Goal: Task Accomplishment & Management: Complete application form

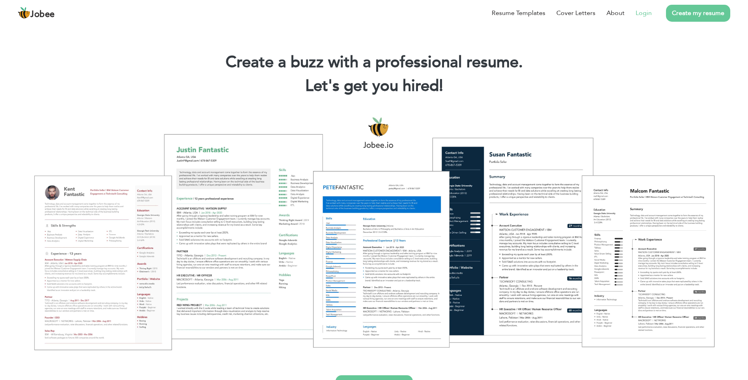
click at [645, 14] on link "Login" at bounding box center [644, 12] width 16 height 9
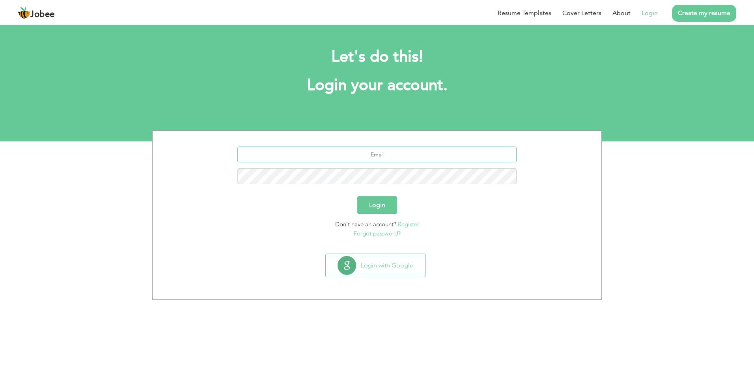
click at [391, 150] on input "text" at bounding box center [377, 154] width 280 height 16
type input "[EMAIL_ADDRESS][DOMAIN_NAME]"
click at [357, 196] on button "Login" at bounding box center [377, 204] width 40 height 17
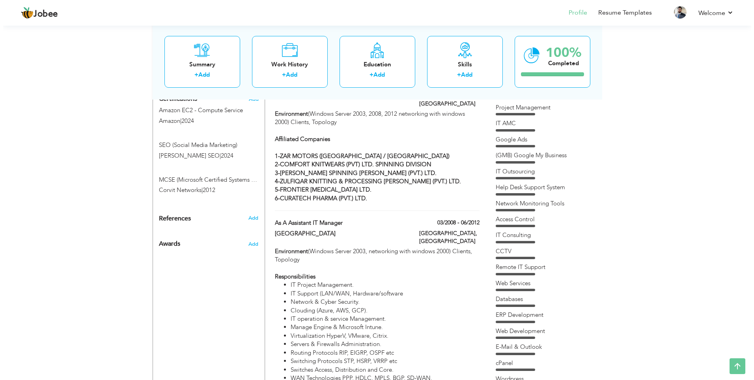
scroll to position [407, 0]
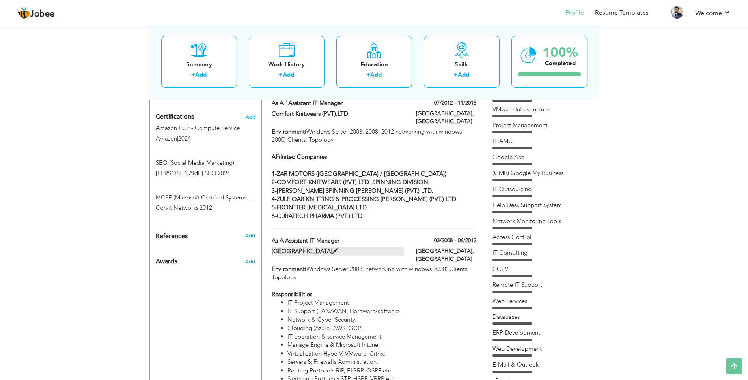
click at [338, 248] on span at bounding box center [336, 251] width 6 height 6
type input "As a Assistant IT Manager"
type input "NATIONAL GRAMMAR SCHOOL"
type input "03/2008"
type input "06/2012"
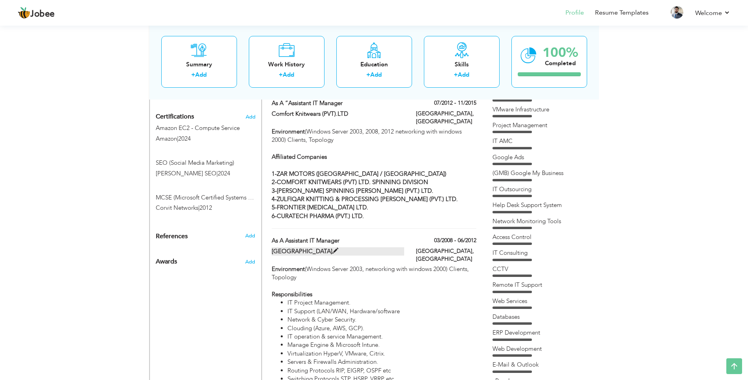
type input "[GEOGRAPHIC_DATA]"
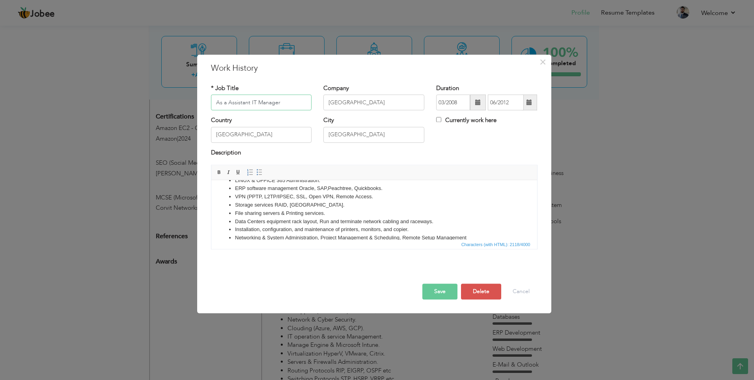
scroll to position [232, 0]
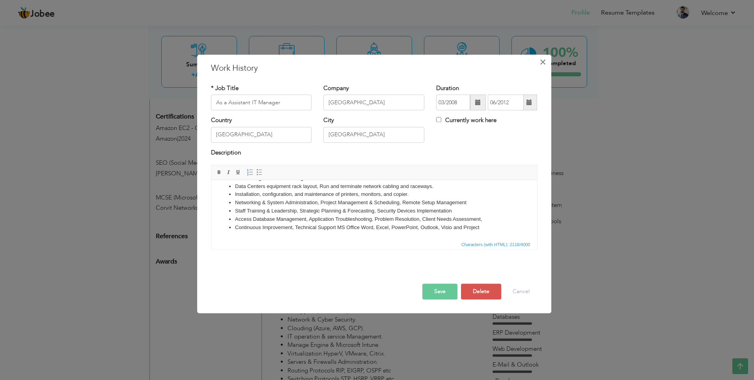
click at [546, 64] on span "×" at bounding box center [543, 62] width 7 height 14
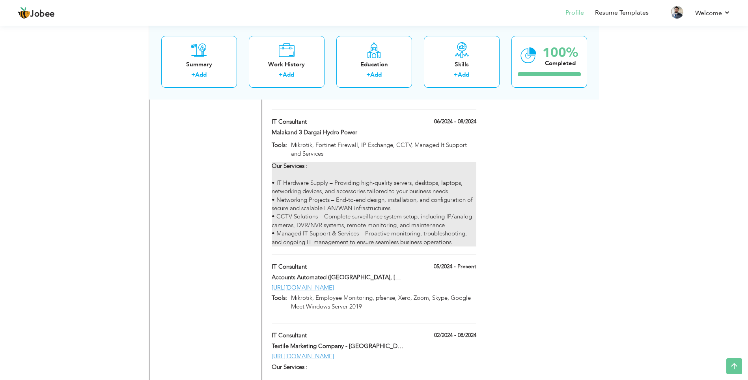
scroll to position [1472, 0]
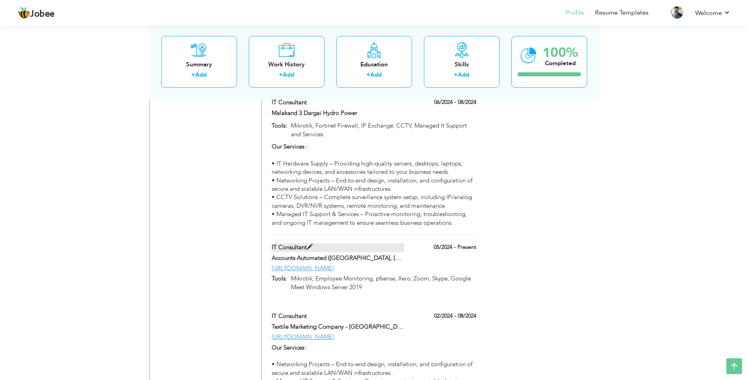
click at [311, 244] on span at bounding box center [310, 247] width 6 height 6
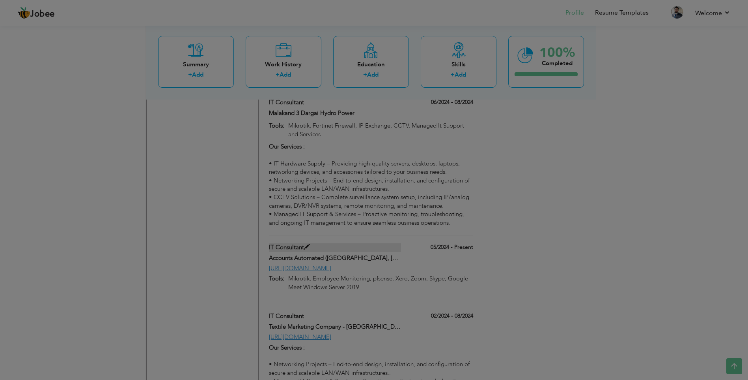
type input "IT Consultant"
type input "Accounts Automated ([GEOGRAPHIC_DATA], [GEOGRAPHIC_DATA])"
type input "05/2024"
type input "[URL][DOMAIN_NAME]"
type input "Mikrotik, Employee Monitoring, pfsense, Xero, Zoom, Skype, Google Meet Windows …"
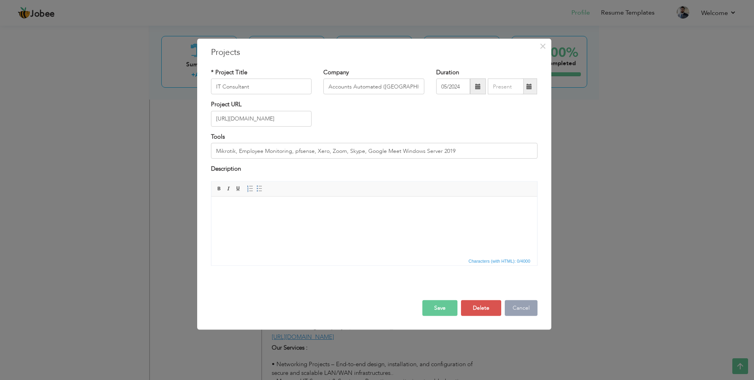
click at [516, 305] on button "Cancel" at bounding box center [521, 307] width 33 height 16
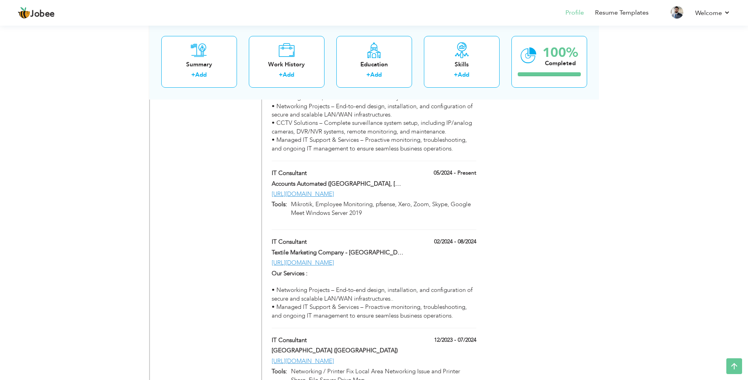
scroll to position [1551, 0]
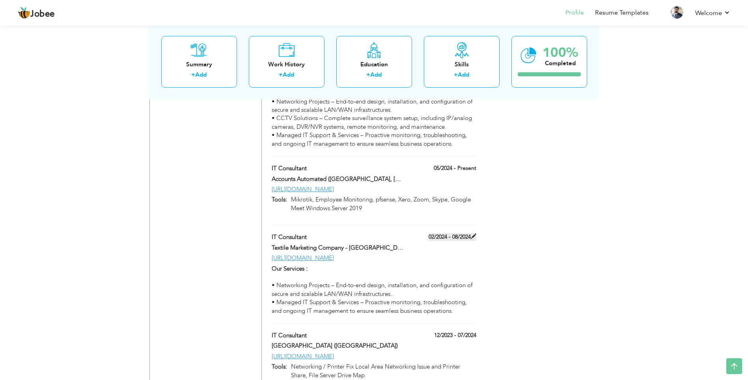
click at [474, 233] on span at bounding box center [474, 236] width 6 height 6
type input "Textile Marketing Company - [GEOGRAPHIC_DATA], [GEOGRAPHIC_DATA]"
type input "02/2024"
type input "08/2024"
type input "[URL][DOMAIN_NAME]"
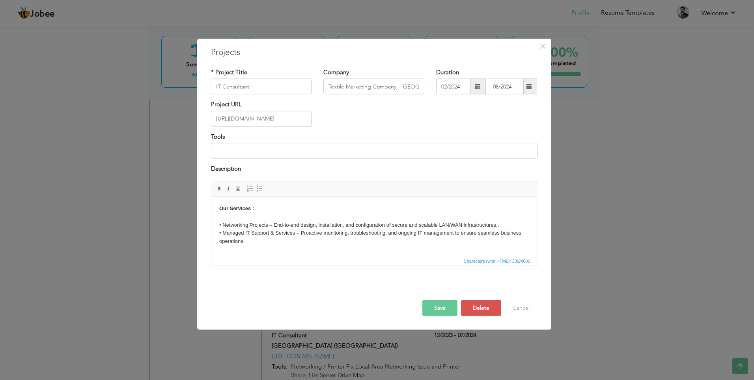
click at [533, 88] on span at bounding box center [529, 87] width 15 height 16
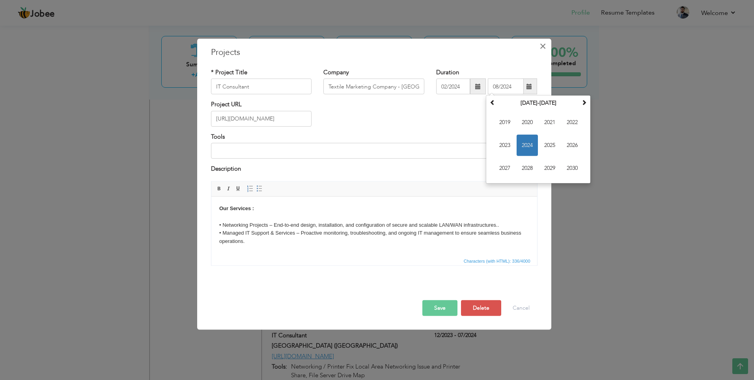
click at [542, 46] on span "×" at bounding box center [543, 46] width 7 height 14
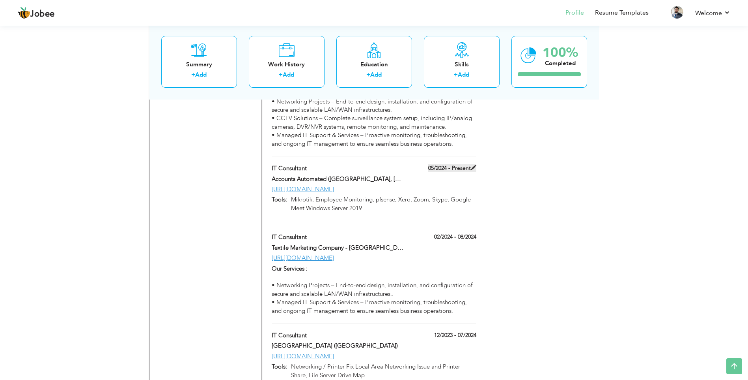
click at [475, 165] on span at bounding box center [474, 168] width 6 height 6
type input "Accounts Automated ([GEOGRAPHIC_DATA], [GEOGRAPHIC_DATA])"
type input "05/2024"
type input "[URL][DOMAIN_NAME]"
type input "Mikrotik, Employee Monitoring, pfsense, Xero, Zoom, Skype, Google Meet Windows …"
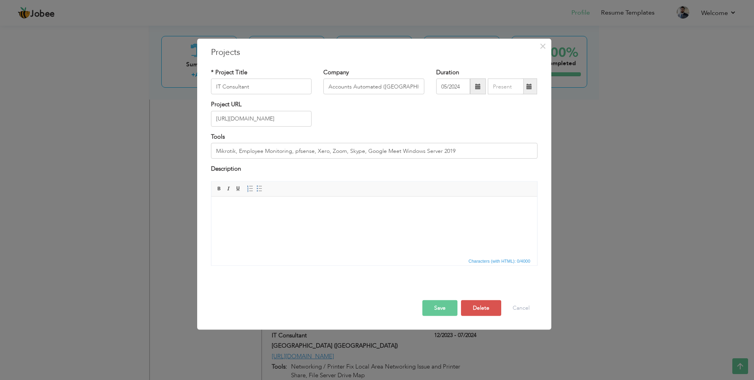
click at [533, 89] on span at bounding box center [529, 87] width 15 height 16
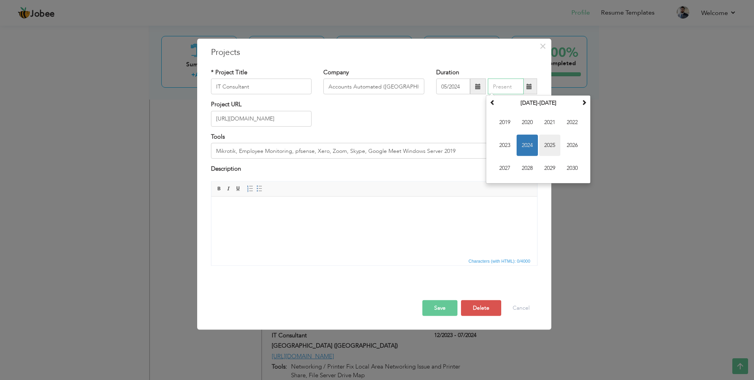
click at [550, 142] on span "2025" at bounding box center [549, 145] width 21 height 21
click at [503, 146] on span "May" at bounding box center [504, 145] width 21 height 21
type input "05/2025"
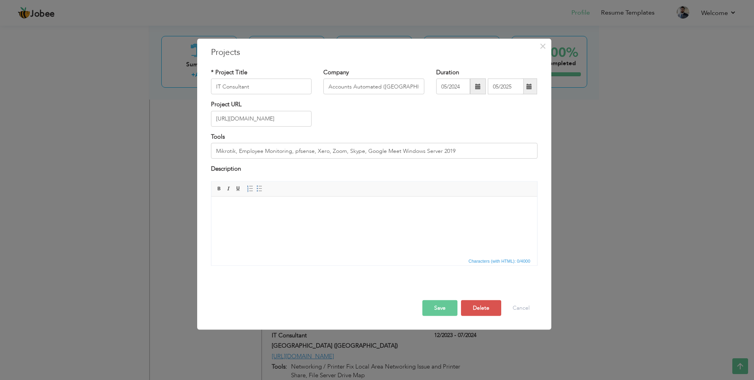
click at [434, 308] on button "Save" at bounding box center [440, 307] width 35 height 16
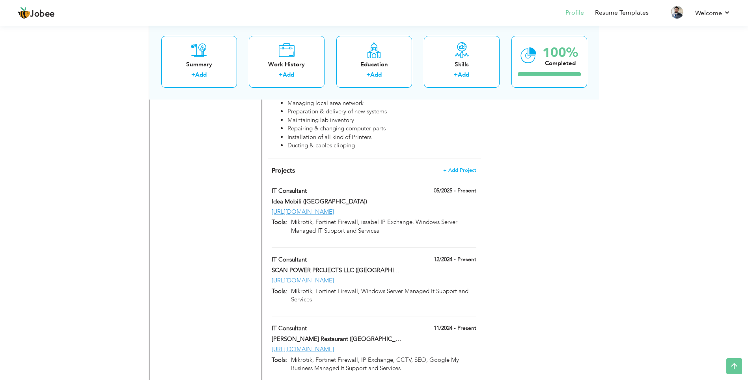
scroll to position [1157, 0]
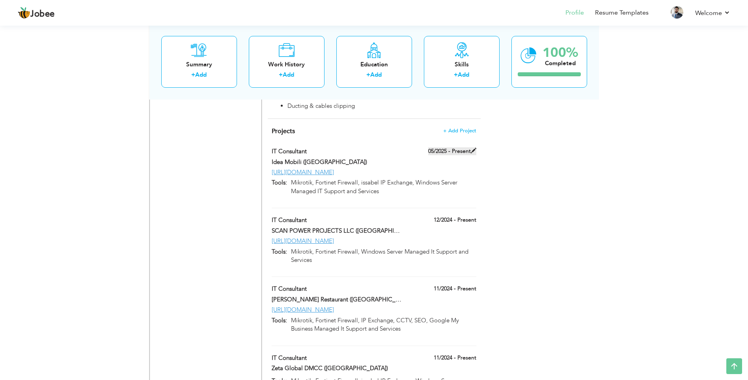
click at [473, 148] on span at bounding box center [474, 151] width 6 height 6
type input "Idea Mobili ([GEOGRAPHIC_DATA])"
type input "05/2025"
type input "[URL][DOMAIN_NAME]"
type input "Mikrotik, Fortinet Firewall, issabel IP Exchange, Windows Server Managed IT Sup…"
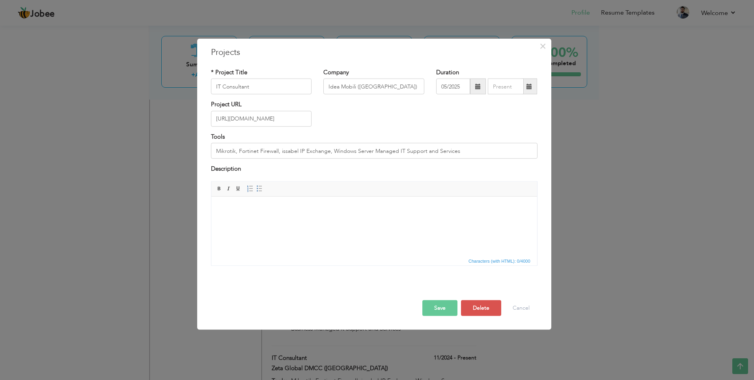
click at [533, 87] on span at bounding box center [529, 87] width 15 height 16
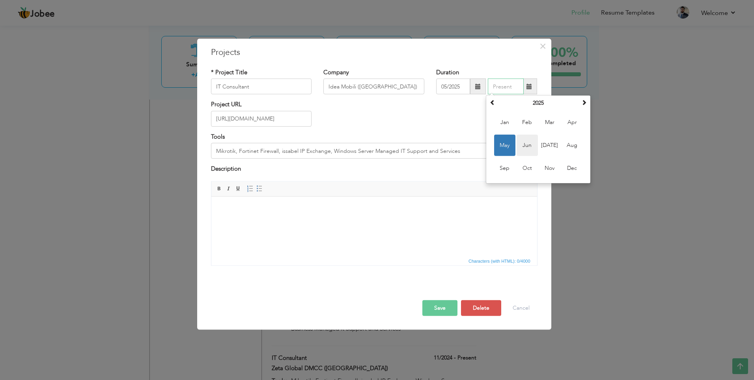
click at [527, 142] on span "Jun" at bounding box center [527, 145] width 21 height 21
type input "06/2025"
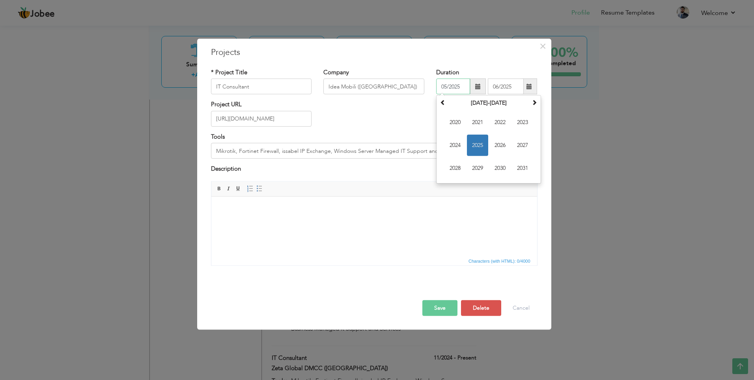
click at [454, 90] on input "05/2025" at bounding box center [453, 87] width 34 height 16
click at [438, 202] on html at bounding box center [374, 208] width 326 height 24
click at [441, 313] on button "Save" at bounding box center [440, 307] width 35 height 16
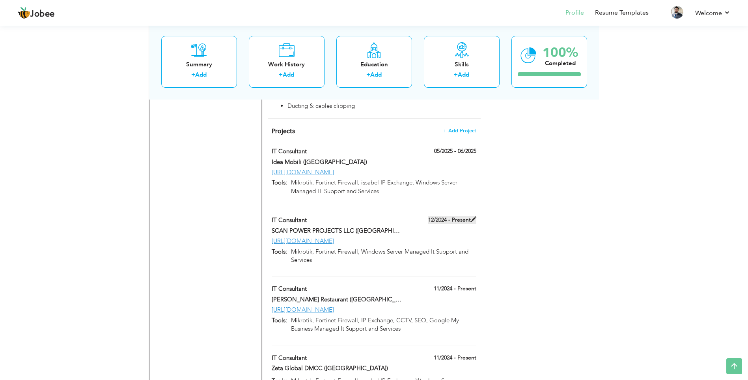
click at [473, 216] on span at bounding box center [474, 219] width 6 height 6
type input "SCAN POWER PROJECTS LLC ([GEOGRAPHIC_DATA])"
type input "12/2024"
type input "[URL][DOMAIN_NAME]"
type input "Mikrotik, Fortinet Firewall, Windows Server Managed It Support and Services"
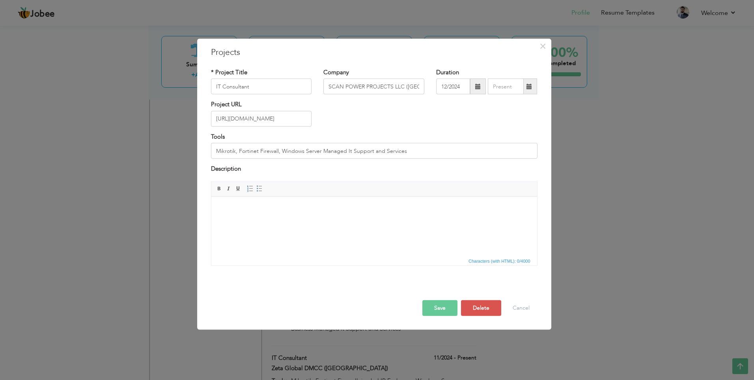
click at [527, 88] on span at bounding box center [530, 87] width 6 height 6
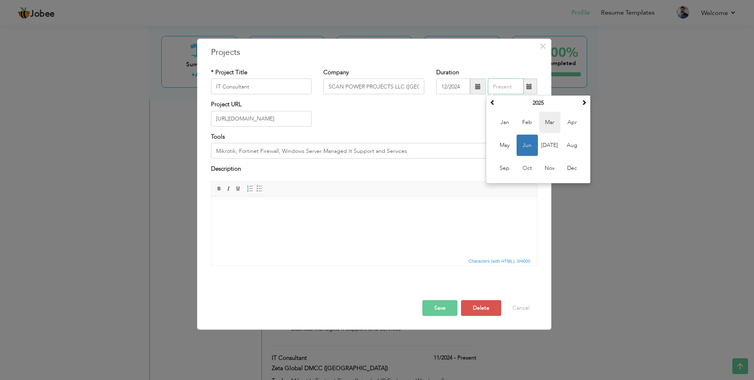
click at [552, 122] on span "Mar" at bounding box center [549, 122] width 21 height 21
type input "03/2025"
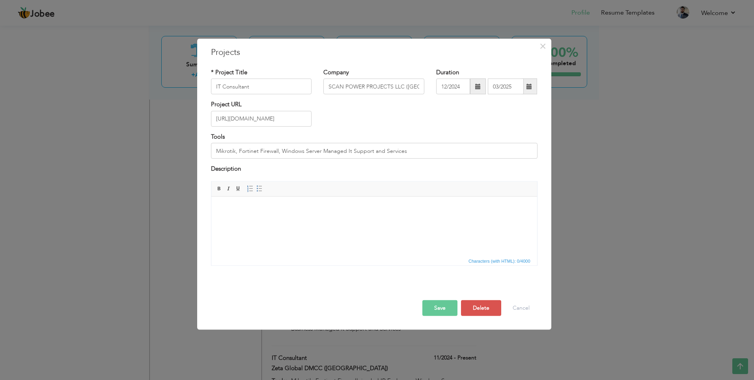
click at [431, 303] on button "Save" at bounding box center [440, 307] width 35 height 16
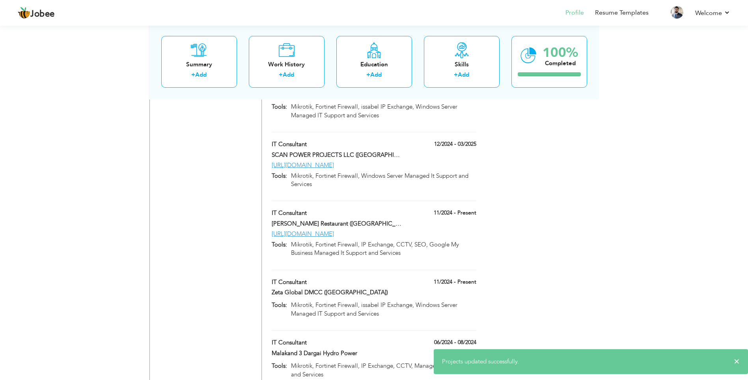
scroll to position [1236, 0]
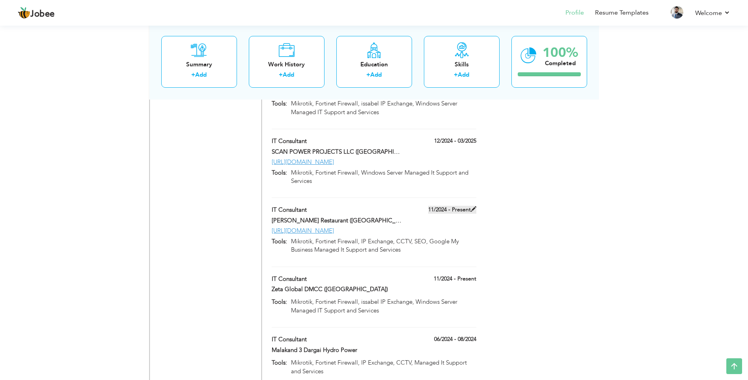
click at [473, 206] on span at bounding box center [474, 209] width 6 height 6
type input "[PERSON_NAME] Restaurant ([GEOGRAPHIC_DATA])"
type input "11/2024"
type input "[URL][DOMAIN_NAME]"
type input "Mikrotik, Fortinet Firewall, IP Exchange, CCTV, SEO, Google My Business Managed…"
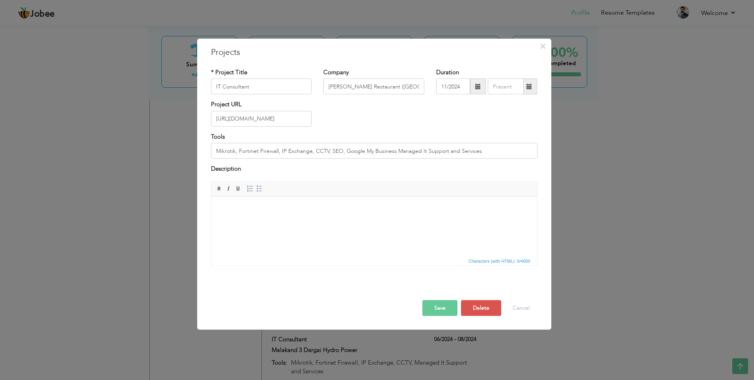
click at [527, 88] on span at bounding box center [530, 87] width 6 height 6
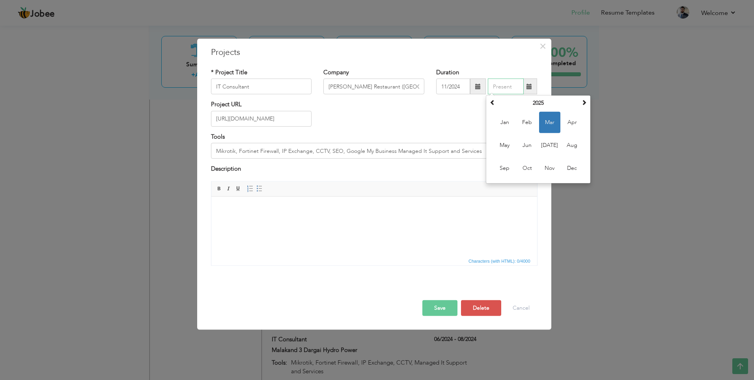
click at [550, 118] on span "Mar" at bounding box center [549, 122] width 21 height 21
type input "03/2025"
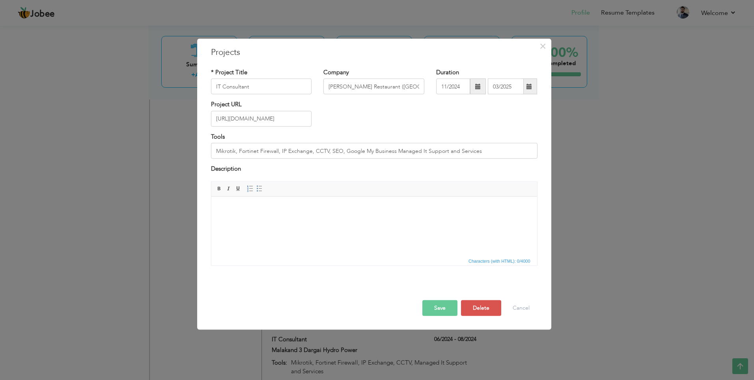
click at [442, 305] on button "Save" at bounding box center [440, 307] width 35 height 16
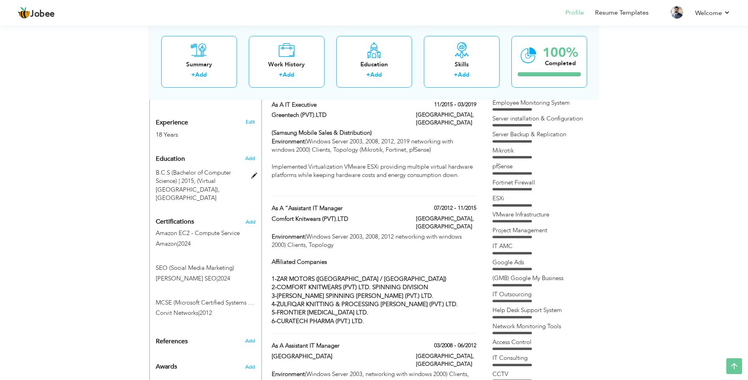
scroll to position [316, 0]
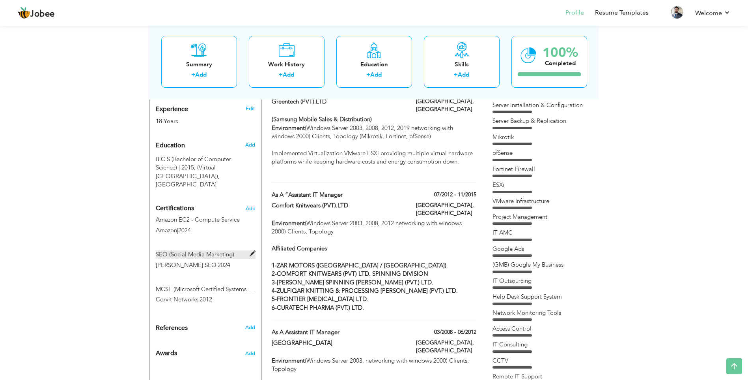
click at [252, 251] on span at bounding box center [253, 254] width 6 height 6
type input "SEO (Social Media Marketing)"
type input "[PERSON_NAME] SEO"
type input "2024"
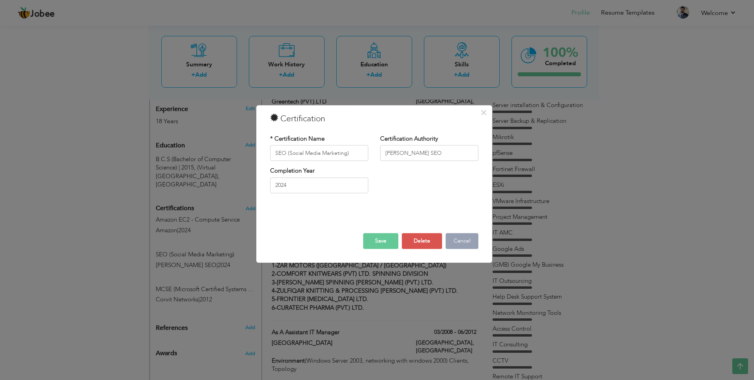
click at [465, 242] on button "Cancel" at bounding box center [462, 241] width 33 height 16
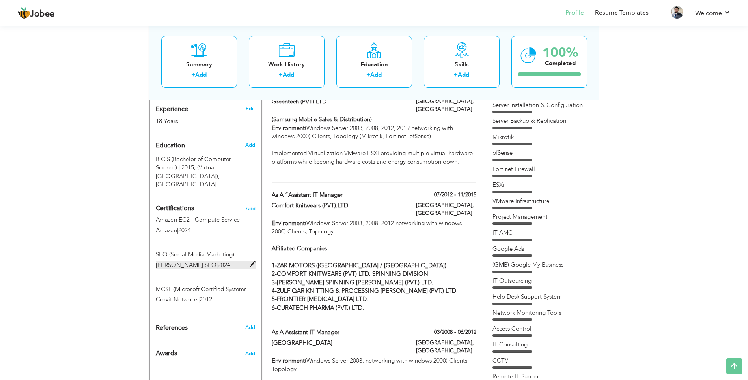
click at [251, 261] on span at bounding box center [253, 264] width 6 height 6
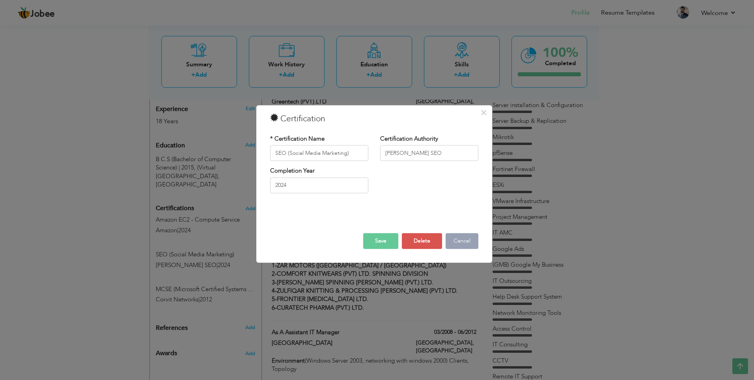
click at [458, 243] on button "Cancel" at bounding box center [462, 241] width 33 height 16
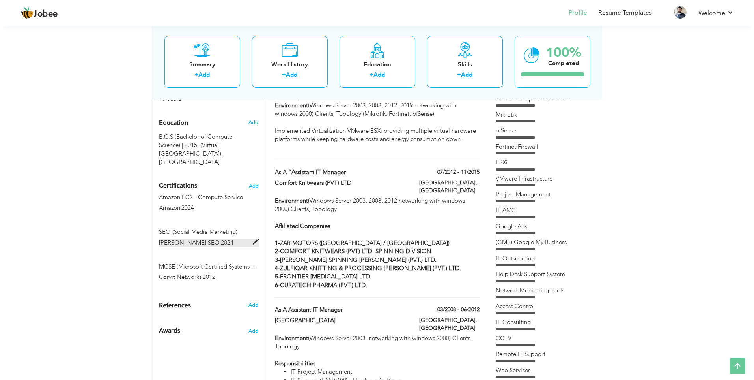
scroll to position [395, 0]
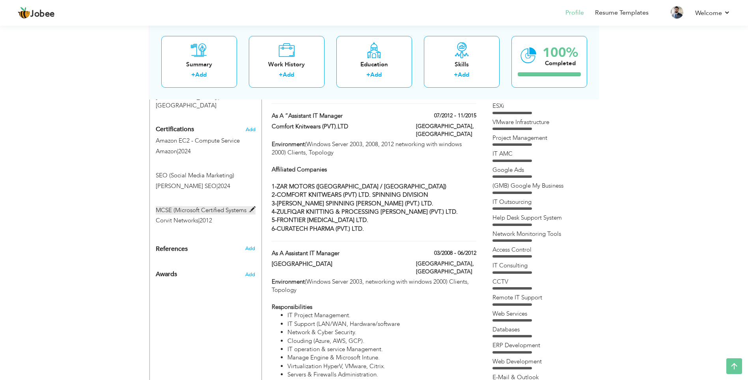
click at [252, 206] on span at bounding box center [253, 209] width 6 height 6
type input "MCSE (Microsoft Certified Systems Engineer)"
type input "Corvit Networks"
type input "2012"
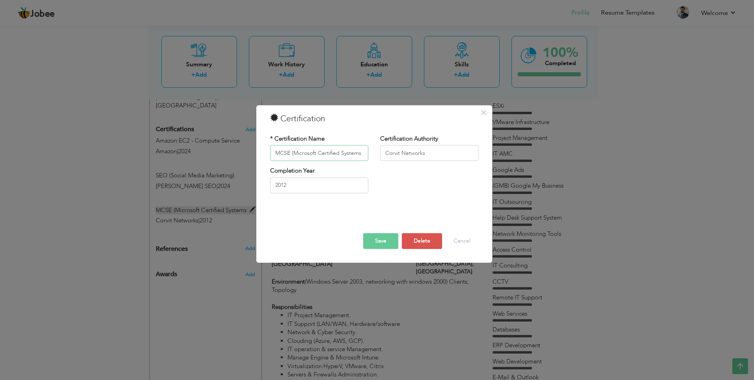
scroll to position [0, 22]
click at [454, 240] on button "Cancel" at bounding box center [462, 241] width 33 height 16
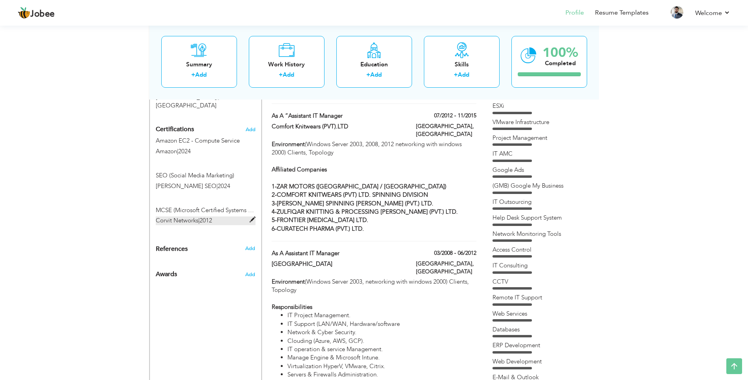
click at [250, 217] on span at bounding box center [253, 220] width 6 height 6
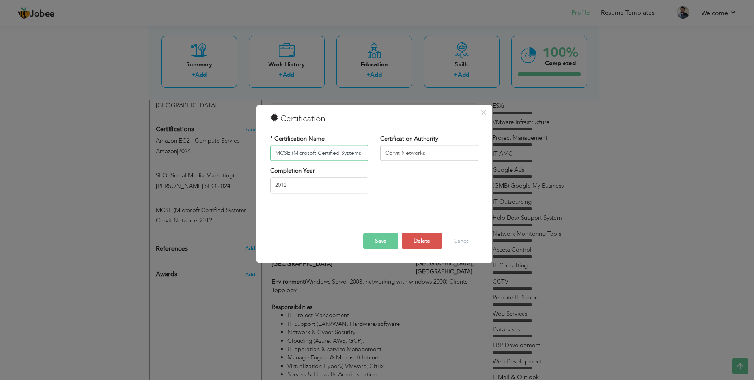
scroll to position [0, 22]
click at [318, 154] on input "MCSE (Microsoft Certified Systems Engineer)" at bounding box center [319, 153] width 98 height 16
paste input "ICROSOFT CERTIFIED IT PROFESSIONAL (MCITP"
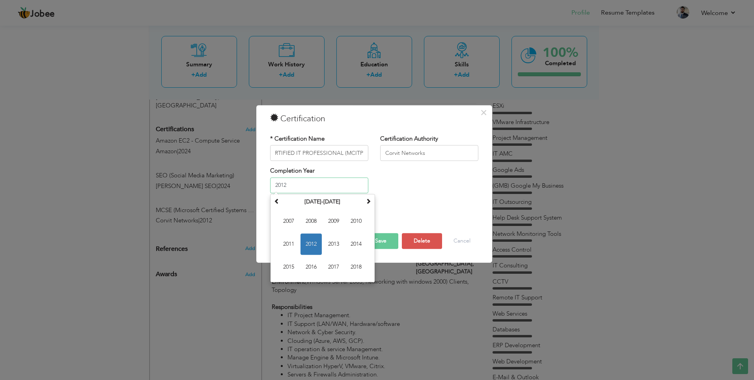
click at [325, 188] on input "2012" at bounding box center [319, 185] width 98 height 16
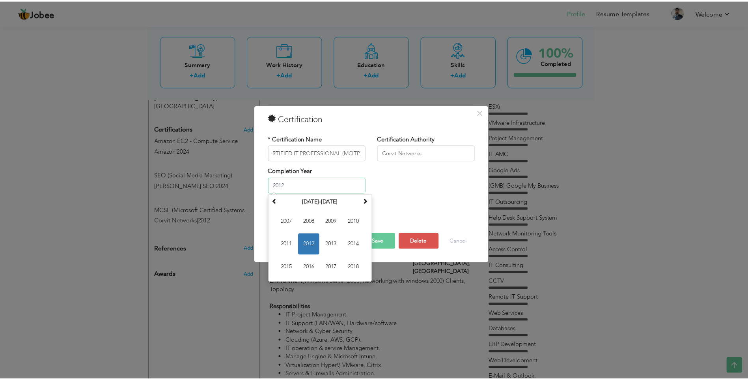
scroll to position [0, 0]
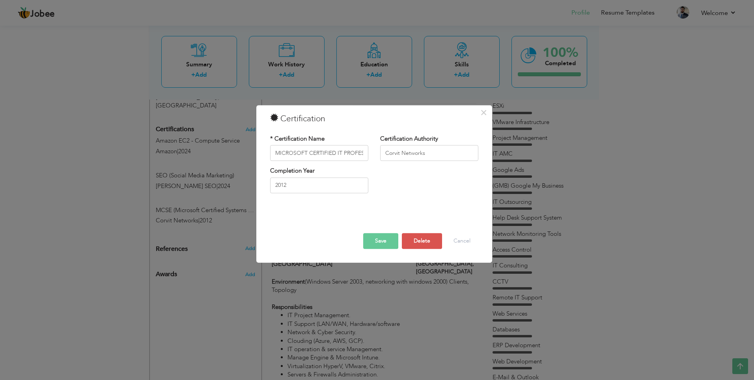
click at [382, 242] on button "Save" at bounding box center [380, 241] width 35 height 16
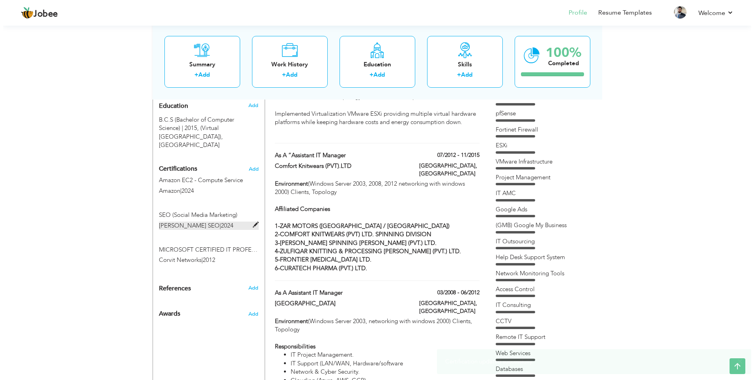
scroll to position [316, 0]
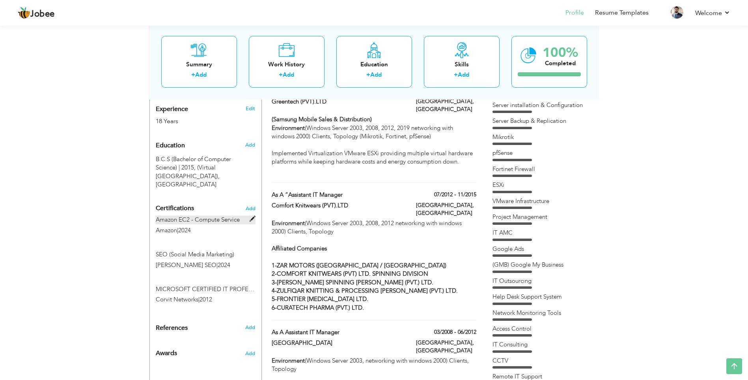
click at [251, 216] on span at bounding box center [253, 219] width 6 height 6
type input "Amazon EC2 - Compute Service"
type input "Amazon"
type input "2024"
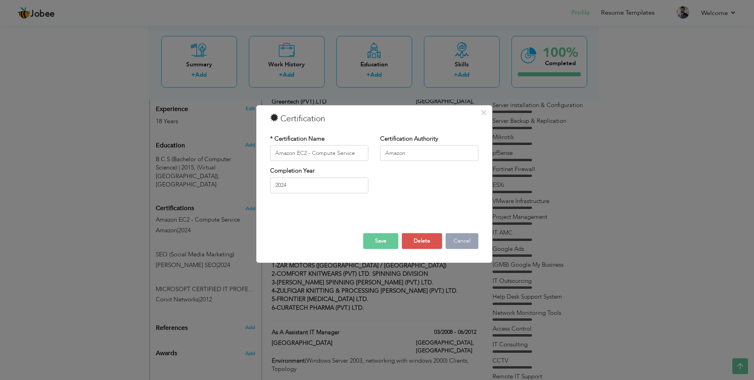
click at [460, 237] on button "Cancel" at bounding box center [462, 241] width 33 height 16
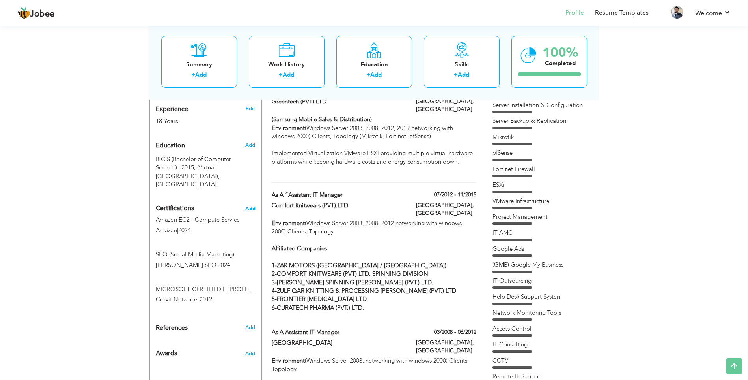
click at [252, 206] on span "Add" at bounding box center [250, 209] width 10 height 6
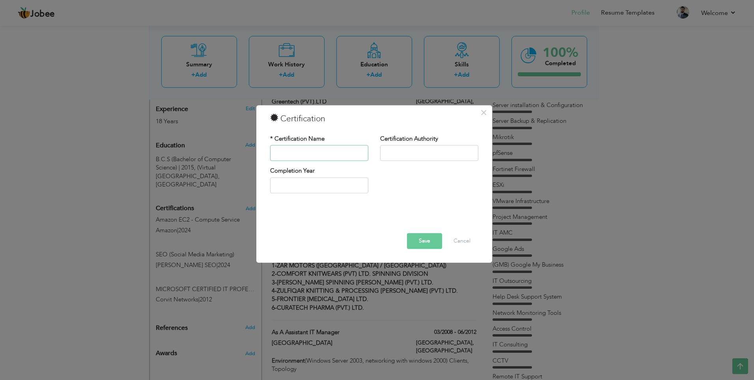
paste input "AWS SKILL BUILDER LEARNER GUIDE AWS Training and Certification"
type input "AWS SKILL BUILDER LEARNER GUIDE AWS Training and Certification"
click at [401, 153] on input "text" at bounding box center [429, 153] width 98 height 16
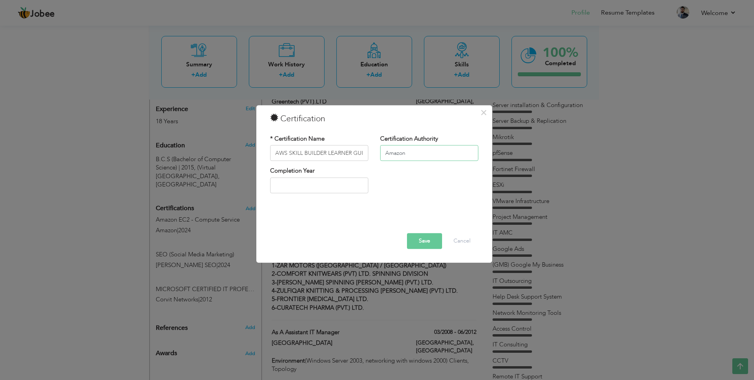
type input "Amazon"
click at [342, 184] on input "text" at bounding box center [319, 185] width 98 height 16
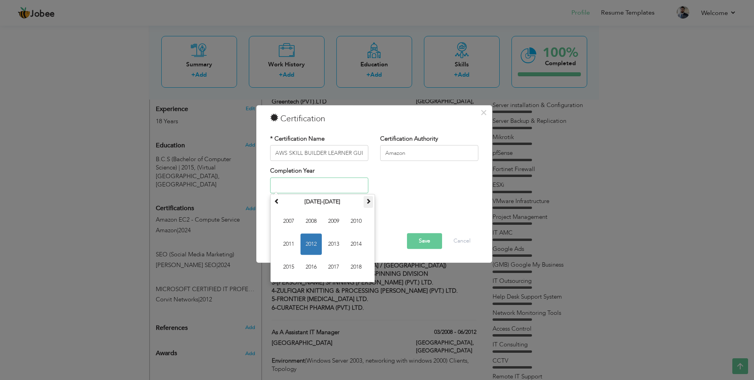
click at [370, 201] on span at bounding box center [369, 201] width 6 height 6
click at [359, 246] on span "2024" at bounding box center [356, 243] width 21 height 21
type input "2024"
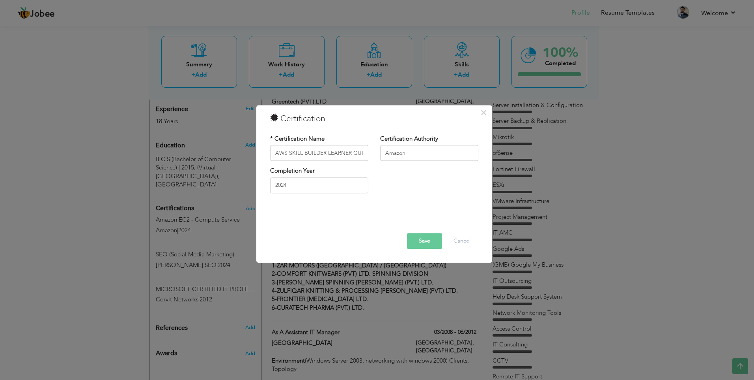
click at [423, 240] on button "Save" at bounding box center [424, 241] width 35 height 16
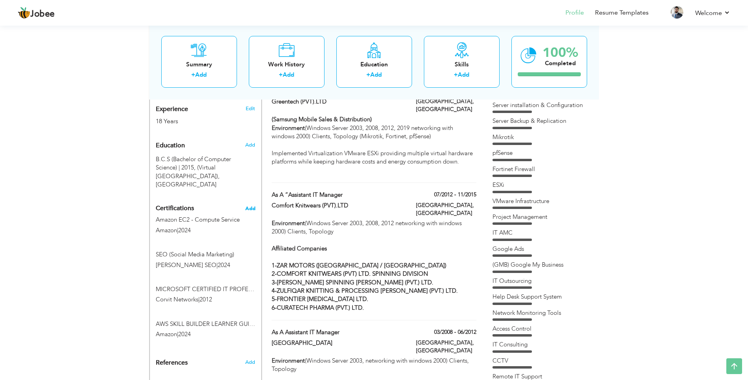
click at [252, 206] on span "Add" at bounding box center [250, 209] width 10 height 6
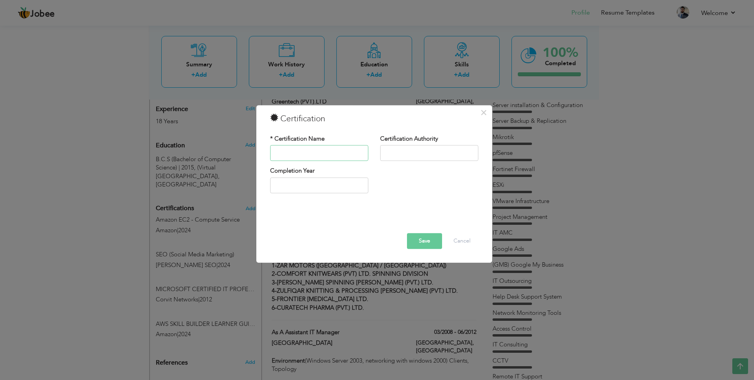
paste input "GOOGLE ADS TRAINING FOR EVERY KIND OF ADVERTISER Google - Skillshop"
type input "GOOGLE ADS TRAINING FOR EVERY KIND OF ADVERTISER Google - Skillshop"
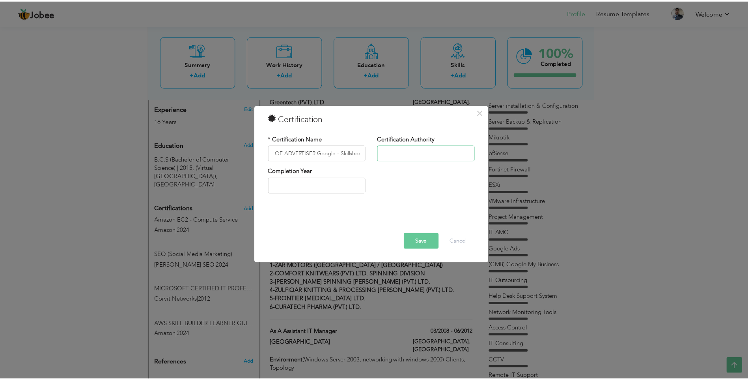
scroll to position [0, 0]
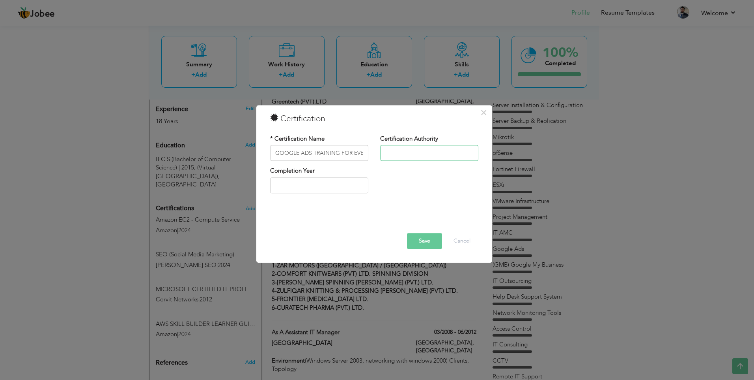
click at [400, 153] on input "text" at bounding box center [429, 153] width 98 height 16
type input "Google"
click at [331, 185] on input "text" at bounding box center [319, 185] width 98 height 16
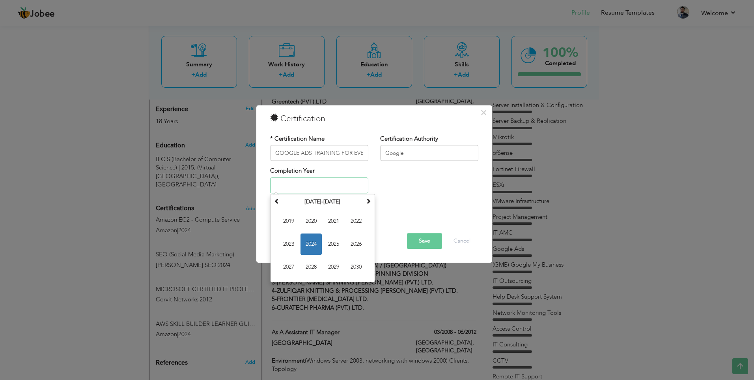
click at [313, 244] on span "2024" at bounding box center [311, 243] width 21 height 21
type input "2024"
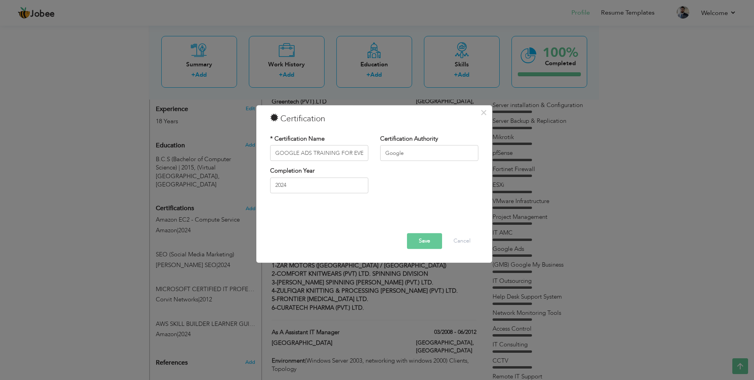
click at [423, 241] on button "Save" at bounding box center [424, 241] width 35 height 16
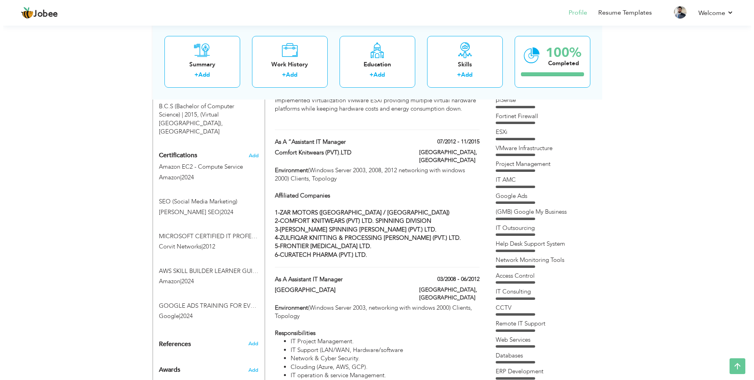
scroll to position [355, 0]
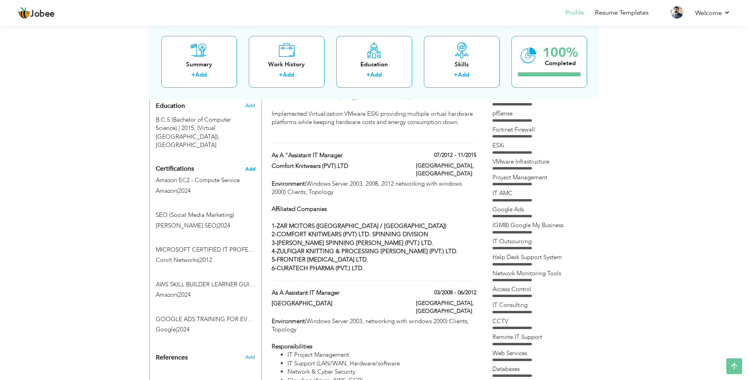
click at [251, 166] on span "Add" at bounding box center [250, 169] width 10 height 6
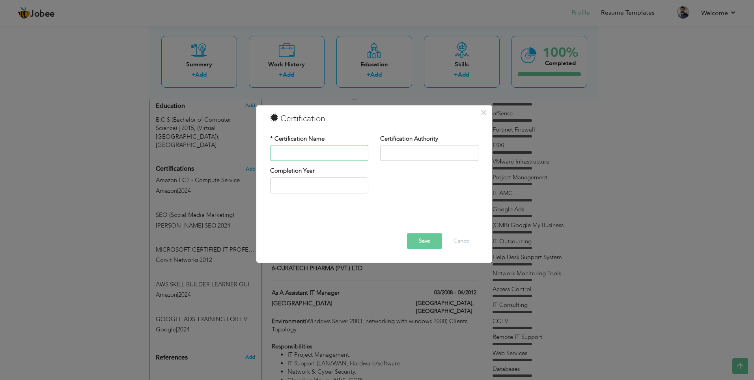
paste input "GOOGLE MY BUSINESS BASICS ASSESSMENT Google - Skillshop"
type input "GOOGLE MY BUSINESS BASICS ASSESSMENT Google - Skillshop"
click at [407, 154] on input "text" at bounding box center [429, 153] width 98 height 16
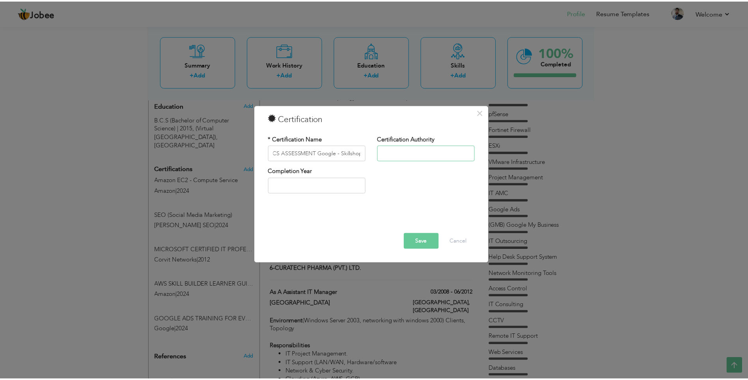
scroll to position [0, 0]
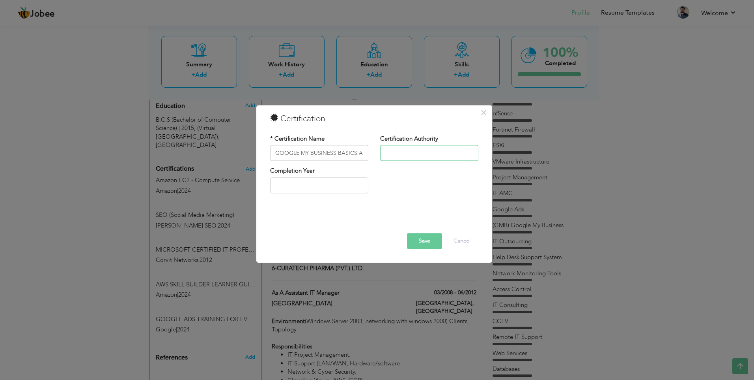
type input "Google"
click at [322, 185] on input "text" at bounding box center [319, 185] width 98 height 16
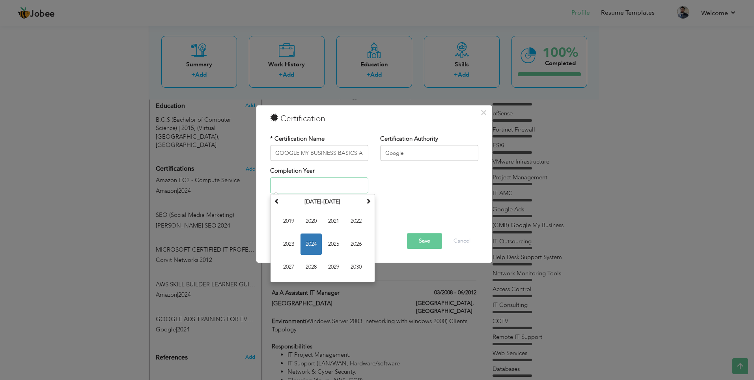
click at [308, 244] on span "2024" at bounding box center [311, 243] width 21 height 21
type input "2024"
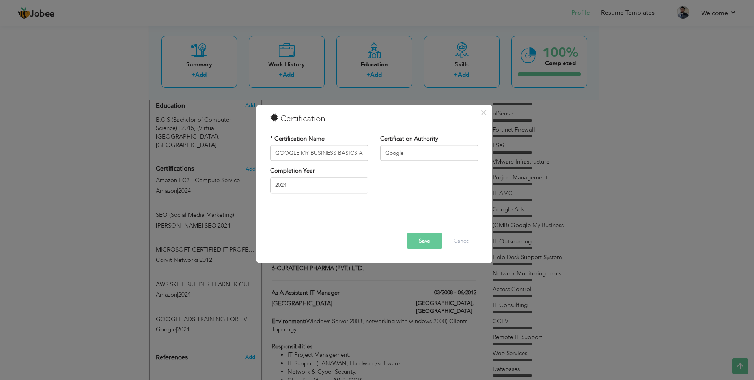
click at [423, 241] on button "Save" at bounding box center [424, 241] width 35 height 16
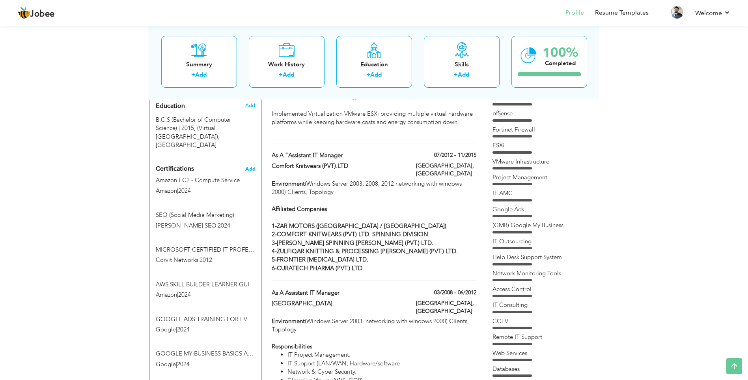
click at [251, 166] on span "Add" at bounding box center [250, 169] width 10 height 6
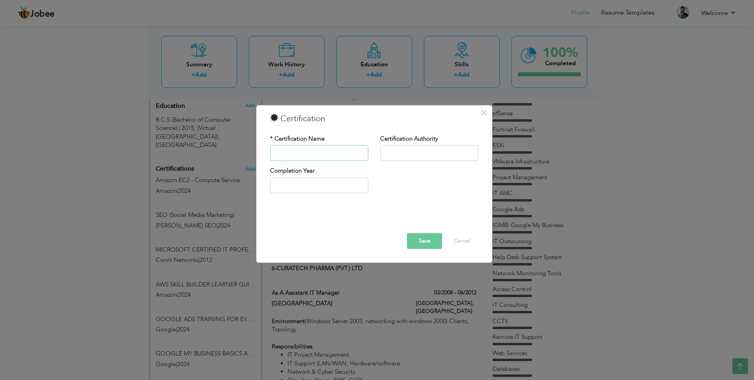
paste input "CCNA & RHCSA Corvit Networks"
type input "CCNA & RHCSA Corvit Networks"
click at [405, 155] on input "text" at bounding box center [429, 153] width 98 height 16
type input "Corvit"
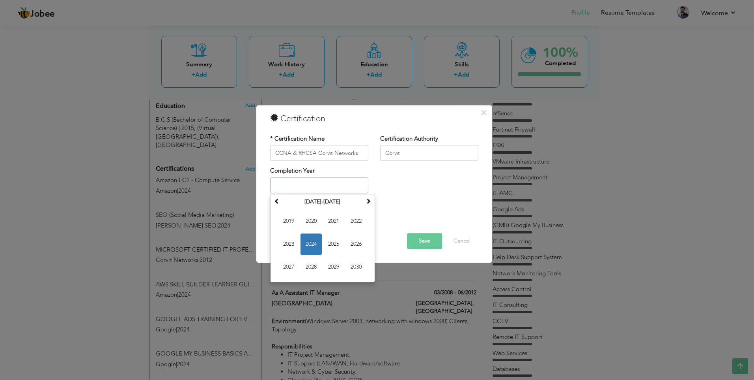
click at [329, 191] on input "text" at bounding box center [319, 185] width 98 height 16
click at [329, 183] on input "text" at bounding box center [319, 185] width 98 height 16
click at [276, 201] on span at bounding box center [277, 201] width 6 height 6
click at [292, 241] on span "2013" at bounding box center [288, 243] width 21 height 21
type input "2013"
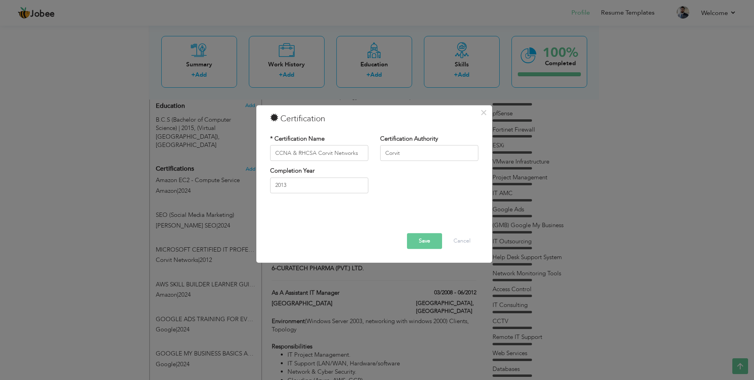
click at [430, 242] on button "Save" at bounding box center [424, 241] width 35 height 16
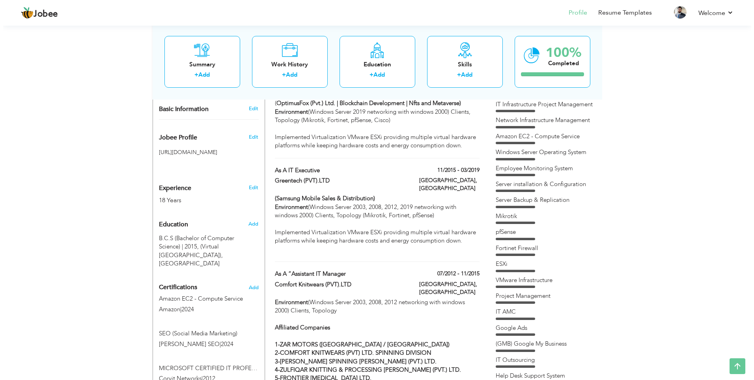
scroll to position [276, 0]
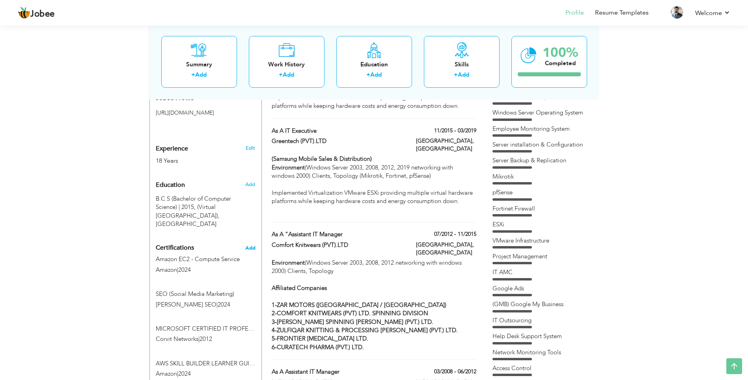
click at [250, 245] on span "Add" at bounding box center [250, 248] width 10 height 6
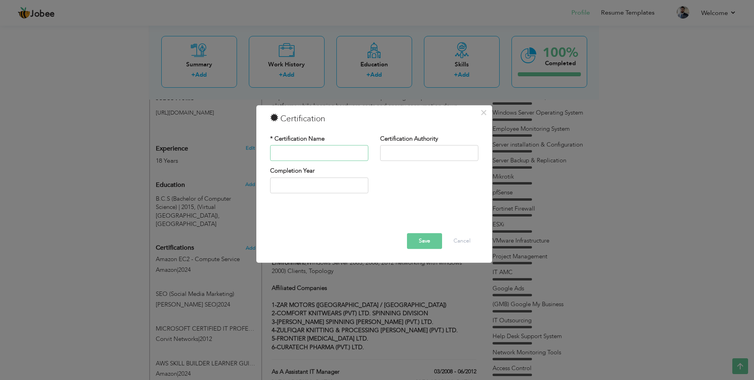
paste input "GRAPHIC DESIGNING Virtual [GEOGRAPHIC_DATA]"
type input "GRAPHIC DESIGNING Virtual [GEOGRAPHIC_DATA]"
click at [394, 153] on input "text" at bounding box center [429, 153] width 98 height 16
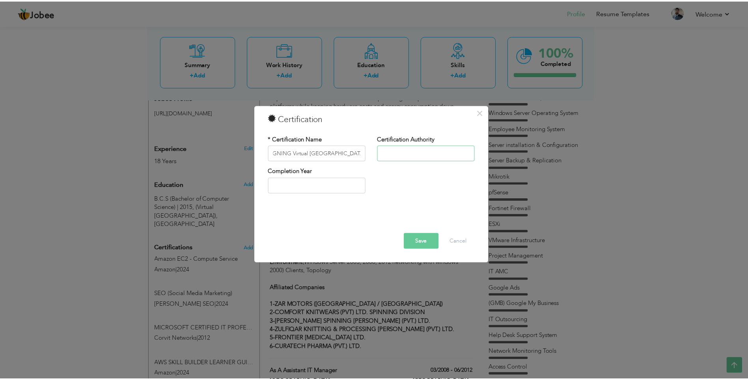
scroll to position [0, 0]
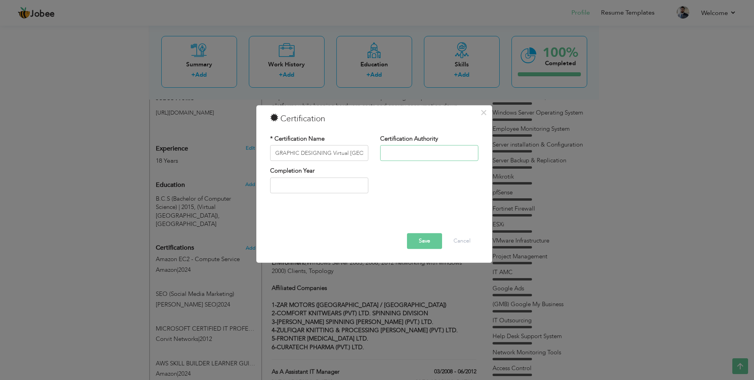
type input "Corvit"
click at [338, 186] on input "text" at bounding box center [319, 185] width 98 height 16
click at [323, 189] on input "text" at bounding box center [319, 185] width 98 height 16
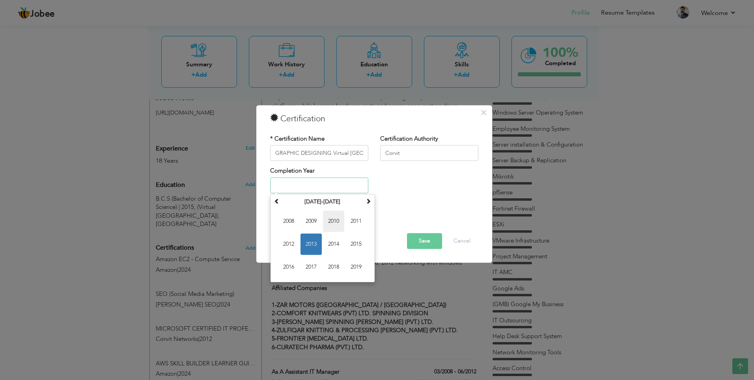
click at [338, 219] on span "2010" at bounding box center [333, 220] width 21 height 21
type input "2010"
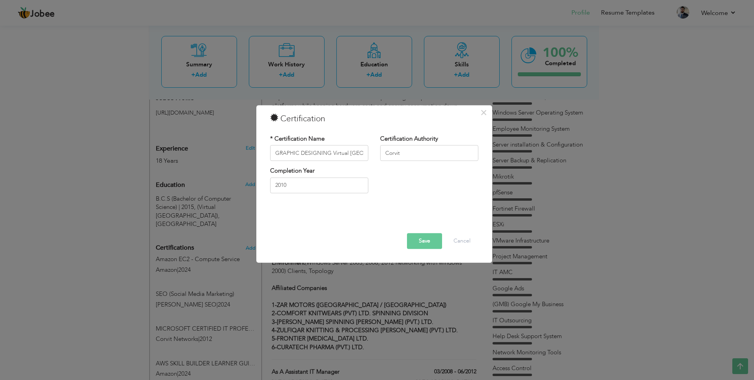
click at [423, 238] on button "Save" at bounding box center [424, 241] width 35 height 16
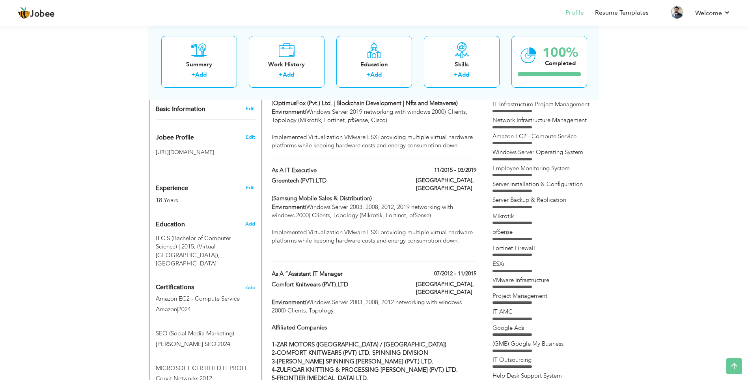
scroll to position [158, 0]
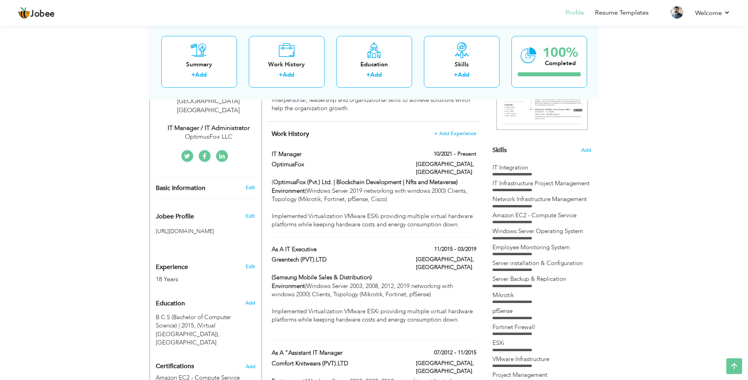
drag, startPoint x: 247, startPoint y: 213, endPoint x: 166, endPoint y: 213, distance: 80.9
click at [166, 228] on h5 "[URL][DOMAIN_NAME]" at bounding box center [206, 231] width 100 height 6
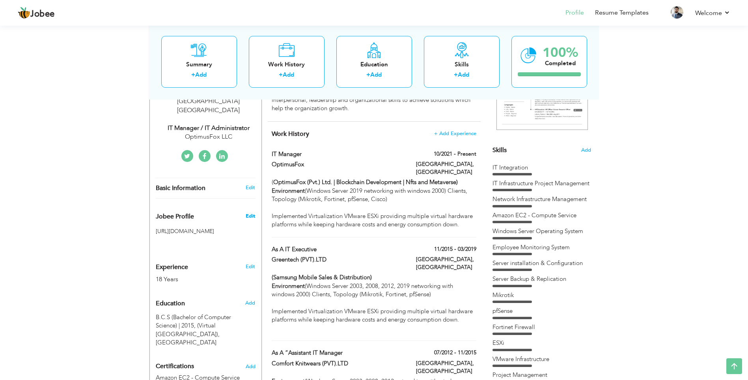
click at [252, 212] on span "Edit" at bounding box center [250, 215] width 9 height 7
type input "AdilALiKhan"
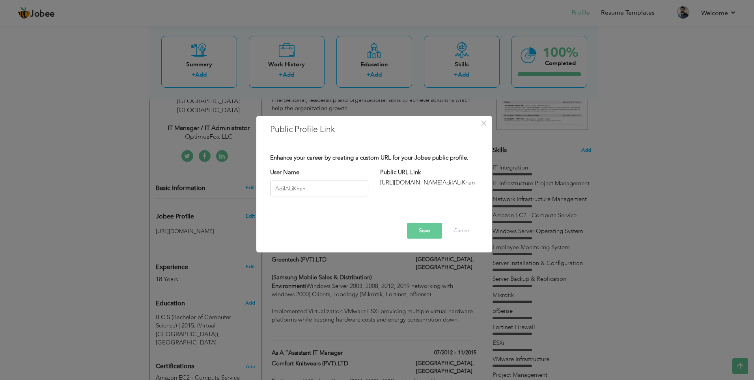
drag, startPoint x: 435, startPoint y: 183, endPoint x: 391, endPoint y: 183, distance: 44.6
click at [391, 183] on div "http://jobee.io/profile/ AdilALiKhan" at bounding box center [429, 182] width 98 height 8
drag, startPoint x: 390, startPoint y: 183, endPoint x: 378, endPoint y: 183, distance: 11.4
click at [378, 183] on div "Public URL Link http://jobee.io/profile/ AdilALiKhan" at bounding box center [429, 177] width 110 height 19
click at [396, 181] on div "http://jobee.io/profile/ AdilALiKhan" at bounding box center [429, 182] width 98 height 8
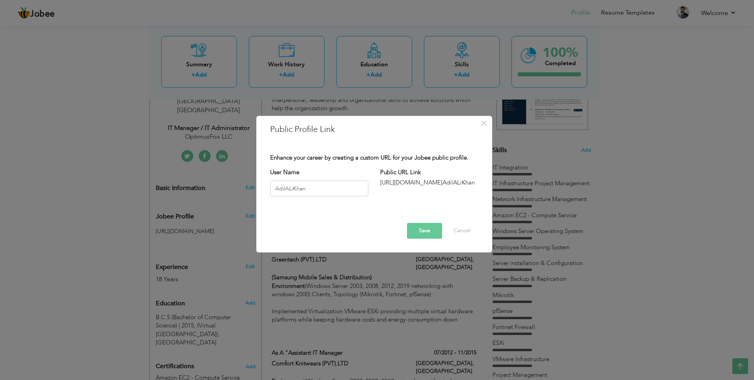
drag, startPoint x: 390, startPoint y: 182, endPoint x: 378, endPoint y: 188, distance: 13.4
click at [374, 194] on div "Enhance your career by creating a custom URL for your Jobee public profile. Use…" at bounding box center [374, 182] width 220 height 57
drag, startPoint x: 380, startPoint y: 182, endPoint x: 463, endPoint y: 181, distance: 82.5
click at [463, 181] on div "http://jobee.io/profile/ AdilALiKhan" at bounding box center [429, 182] width 98 height 8
drag, startPoint x: 469, startPoint y: 196, endPoint x: 401, endPoint y: 165, distance: 74.7
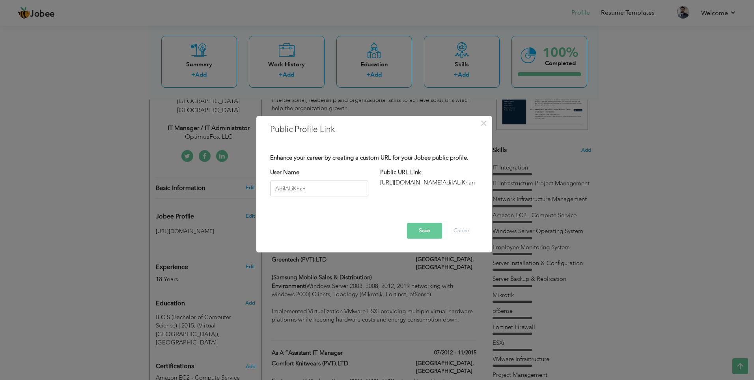
click at [403, 165] on div "Enhance your career by creating a custom URL for your Jobee public profile. Use…" at bounding box center [374, 182] width 220 height 57
drag, startPoint x: 324, startPoint y: 138, endPoint x: 465, endPoint y: 181, distance: 147.1
click at [465, 181] on div "× Public Profile Link Enhance your career by creating a custom URL for your Job…" at bounding box center [374, 184] width 236 height 137
click at [460, 237] on button "Cancel" at bounding box center [462, 231] width 33 height 16
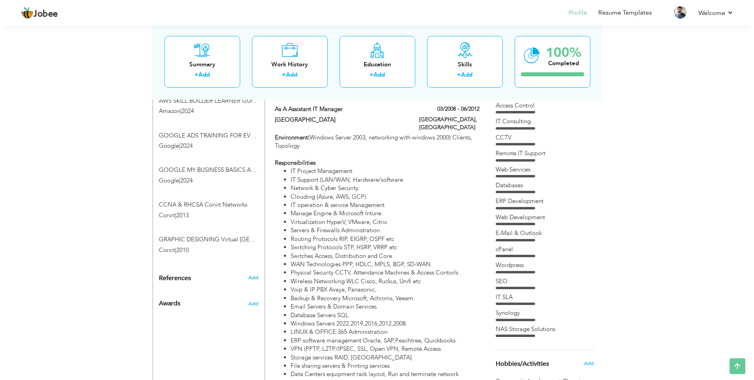
scroll to position [552, 0]
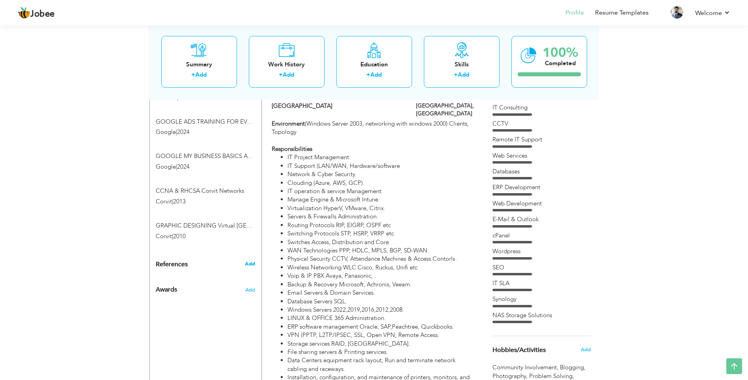
click at [251, 260] on span "Add" at bounding box center [250, 263] width 10 height 7
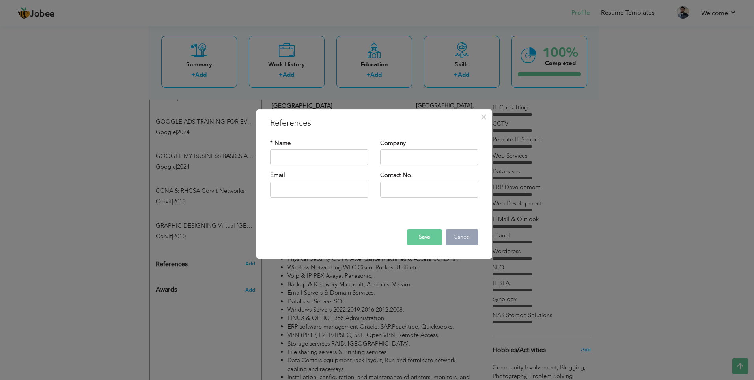
click at [463, 239] on button "Cancel" at bounding box center [462, 237] width 33 height 16
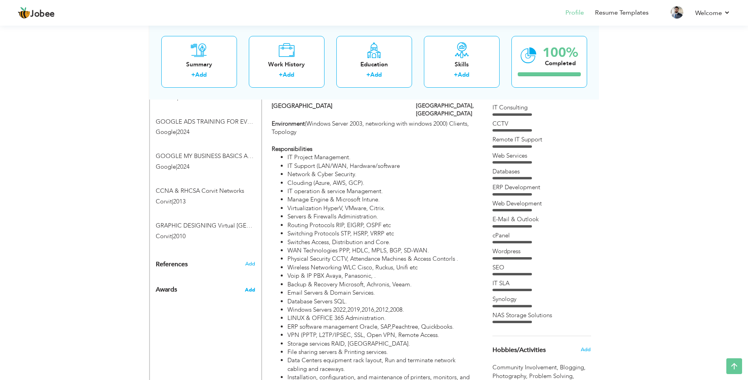
click at [248, 286] on span "Add" at bounding box center [250, 289] width 10 height 7
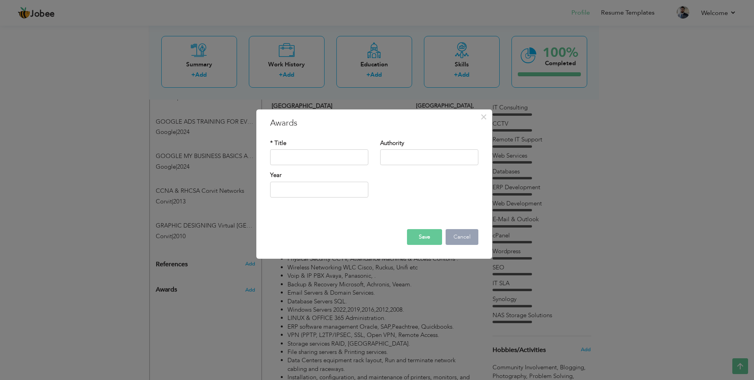
click at [464, 240] on button "Cancel" at bounding box center [462, 237] width 33 height 16
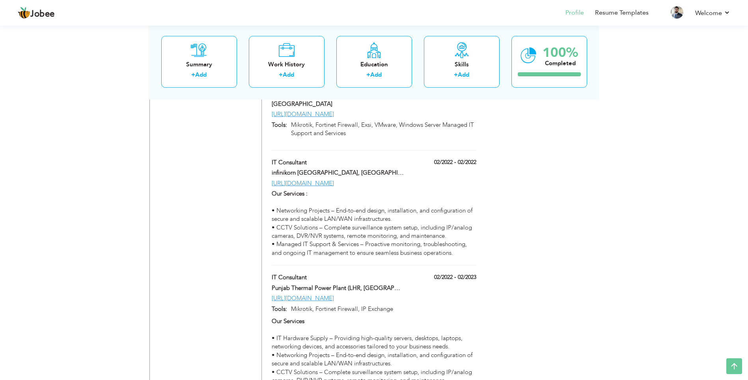
scroll to position [2525, 0]
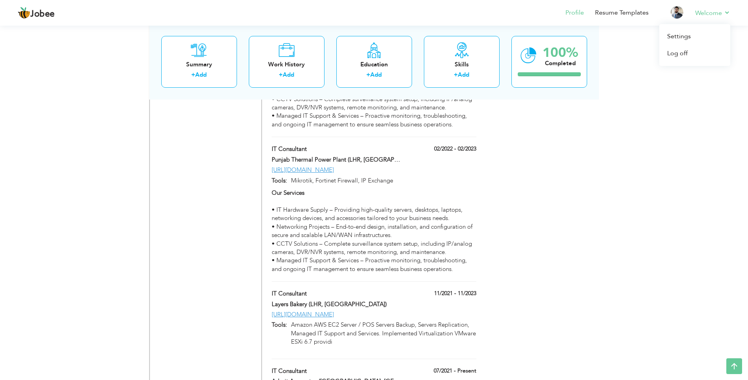
click at [719, 19] on li "Welcome Settings Log off" at bounding box center [707, 13] width 46 height 21
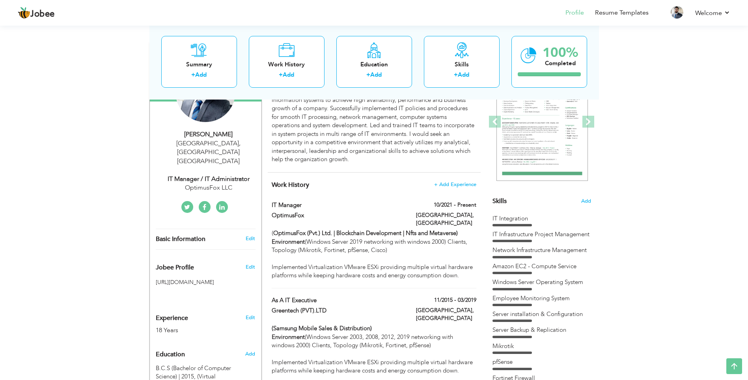
scroll to position [0, 0]
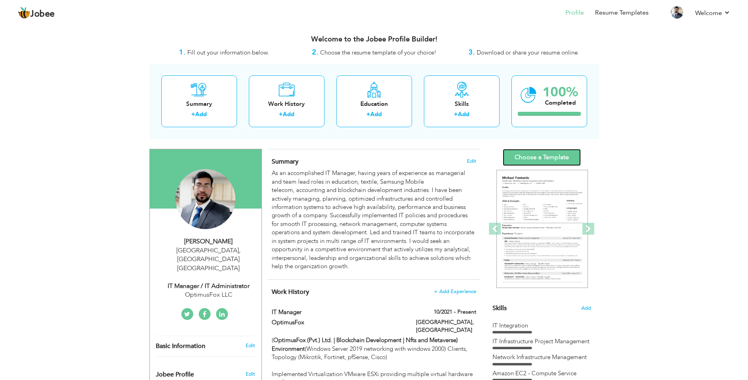
click at [533, 160] on link "Choose a Template" at bounding box center [542, 157] width 78 height 17
click at [522, 156] on link "Choose a Template" at bounding box center [542, 157] width 78 height 17
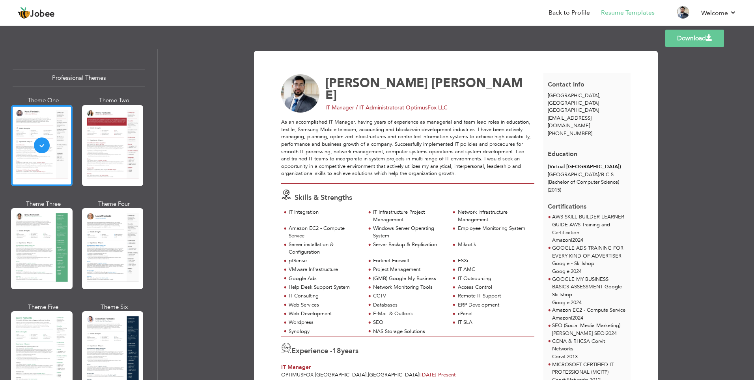
click at [692, 39] on link "Download" at bounding box center [695, 38] width 59 height 17
